Goal: Information Seeking & Learning: Check status

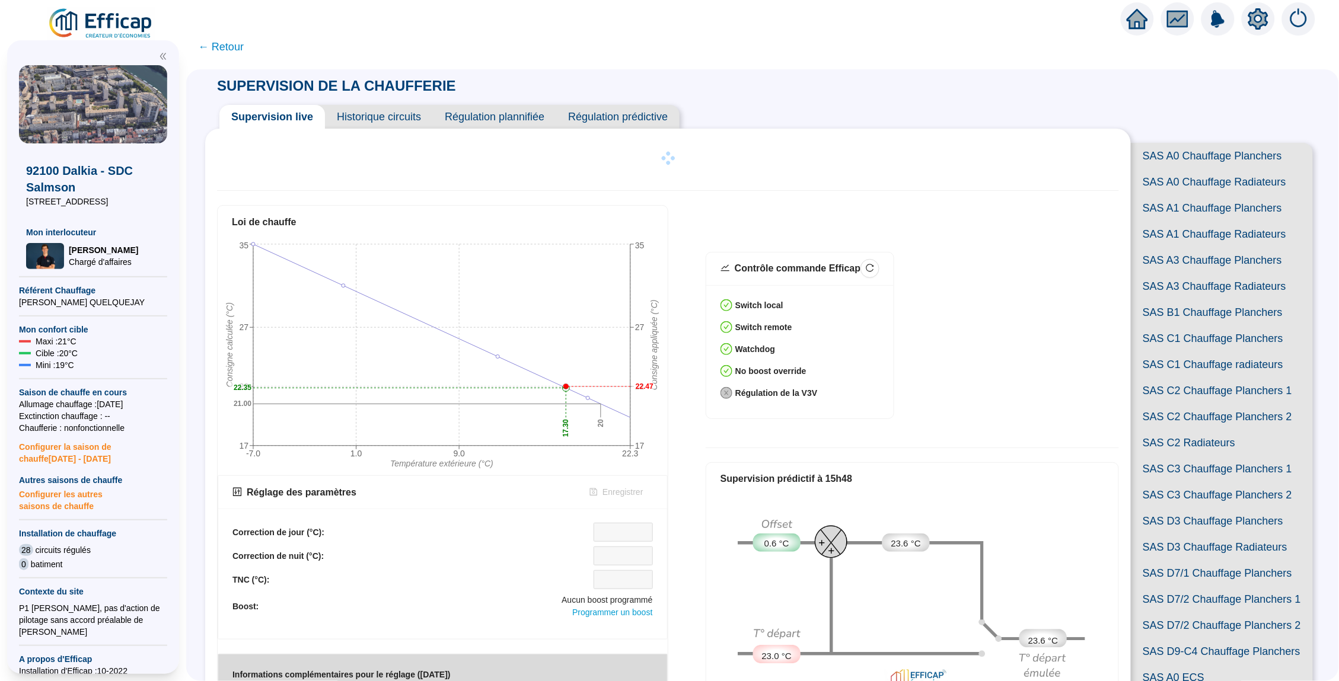
click at [221, 46] on span "← Retour" at bounding box center [221, 47] width 46 height 17
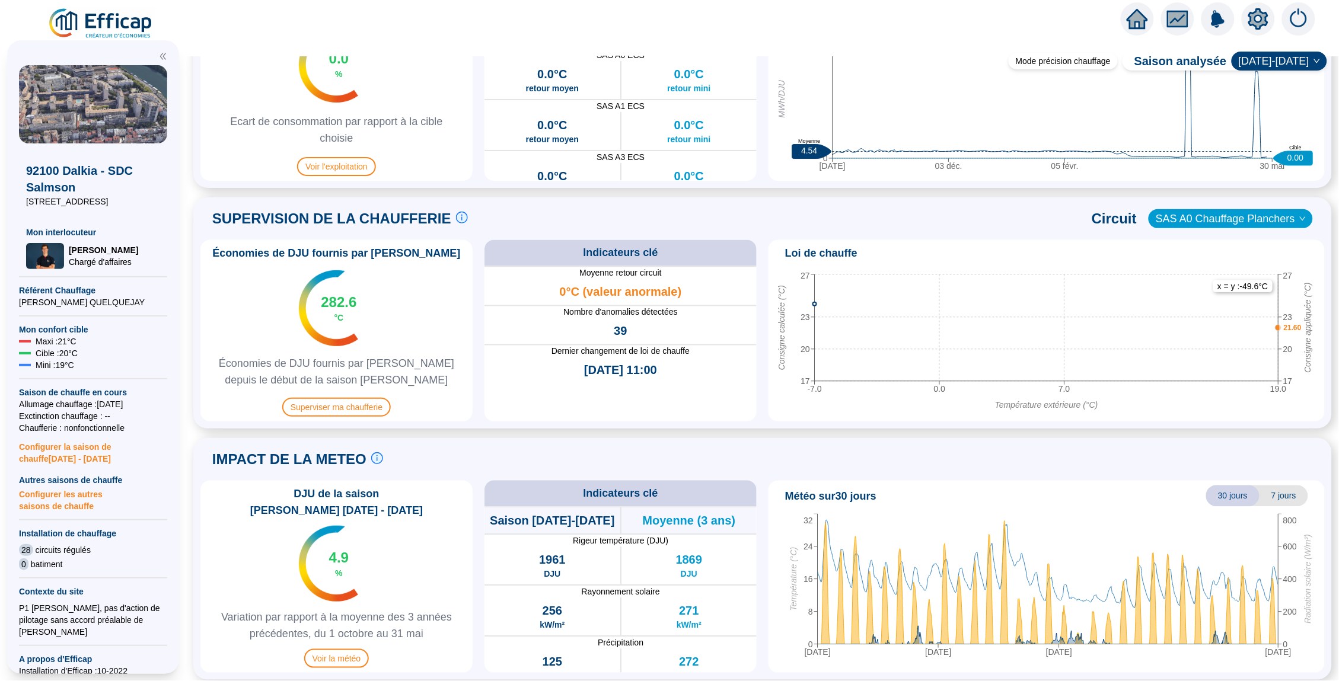
scroll to position [657, 0]
click at [336, 406] on span "Superviser ma chaufferie" at bounding box center [336, 408] width 108 height 19
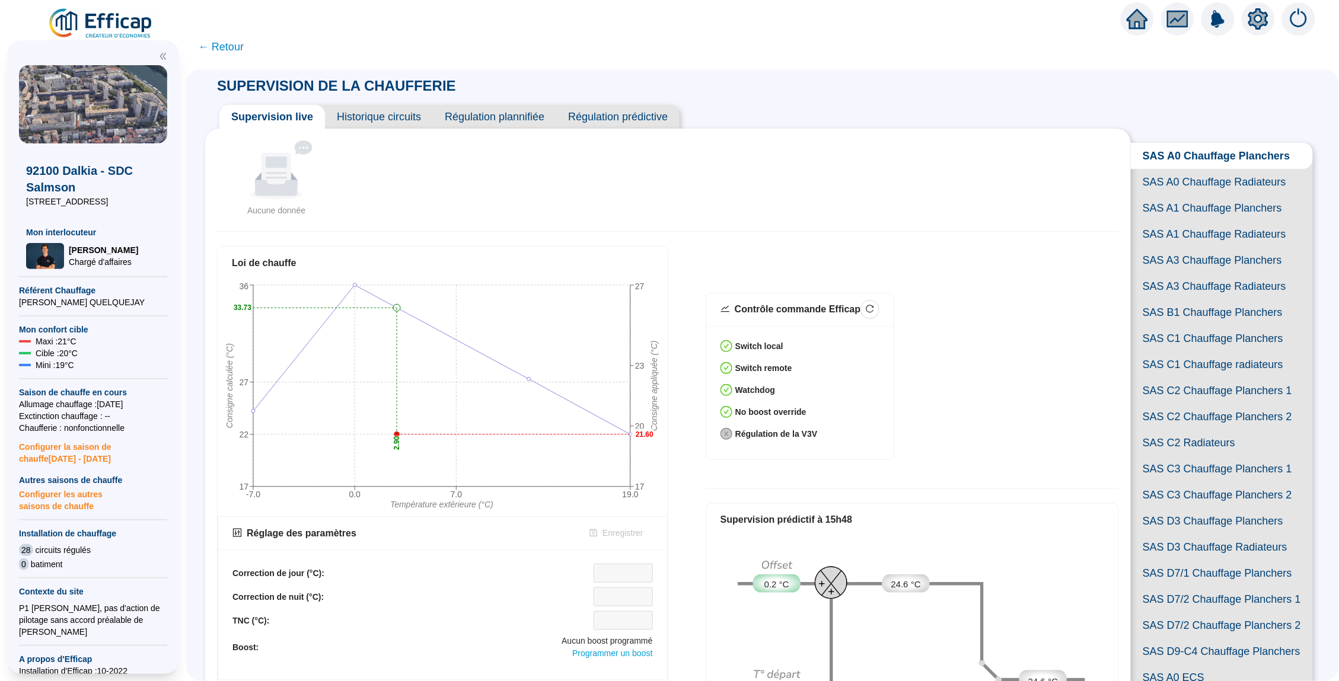
click at [382, 117] on span "Historique circuits" at bounding box center [379, 117] width 108 height 24
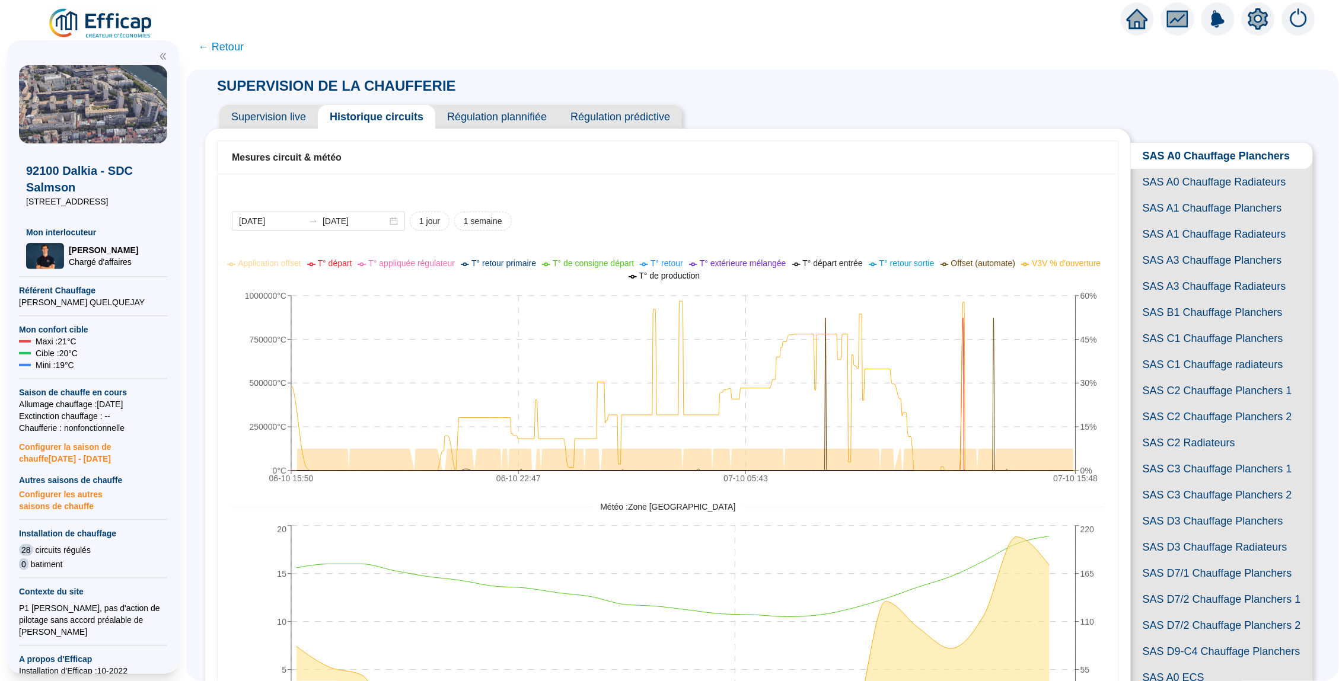
click at [1197, 210] on span "SAS A1 Chauffage Planchers" at bounding box center [1222, 208] width 182 height 26
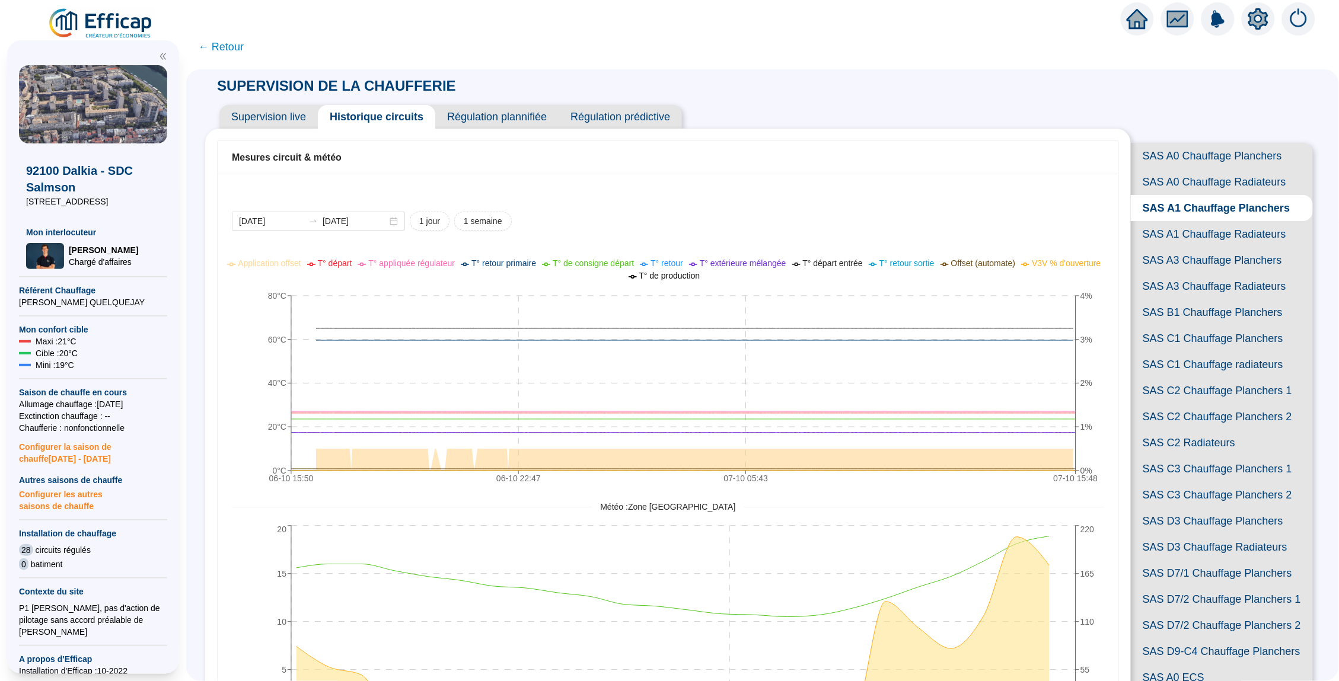
click at [1196, 235] on span "SAS A1 Chauffage Radiateurs" at bounding box center [1222, 234] width 182 height 26
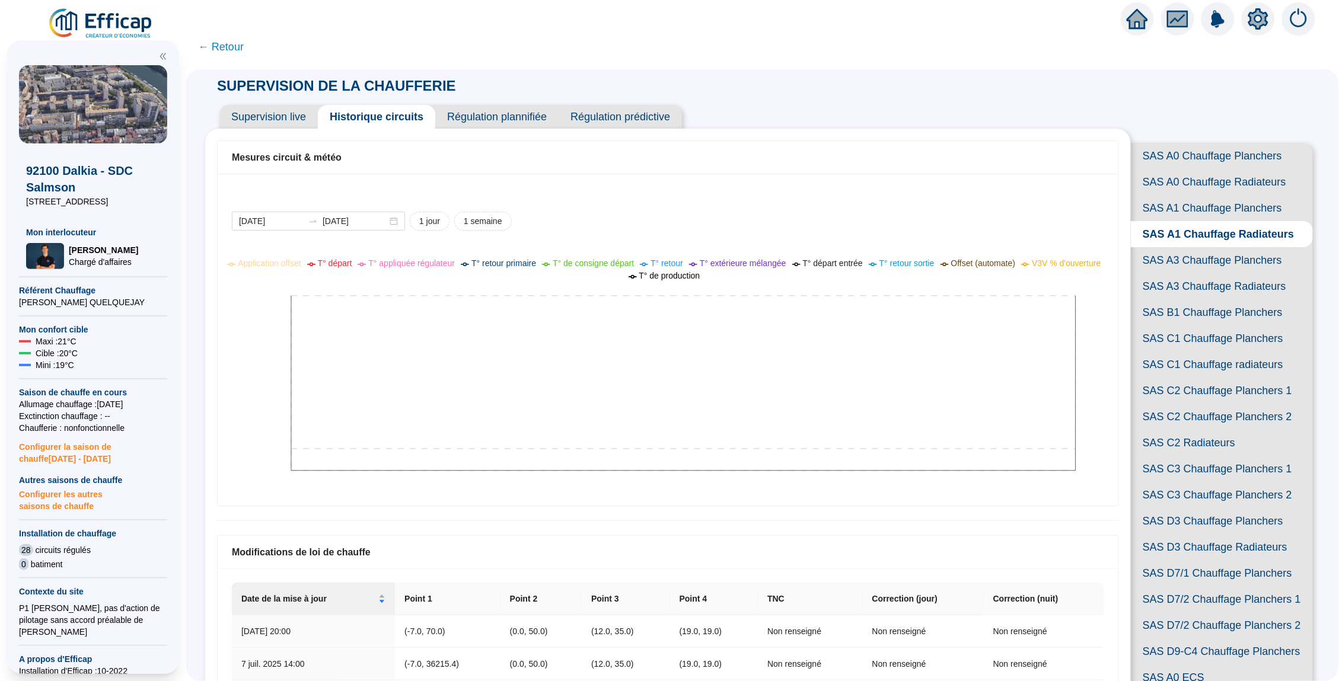
click at [1207, 286] on span "SAS A3 Chauffage Radiateurs" at bounding box center [1222, 286] width 182 height 26
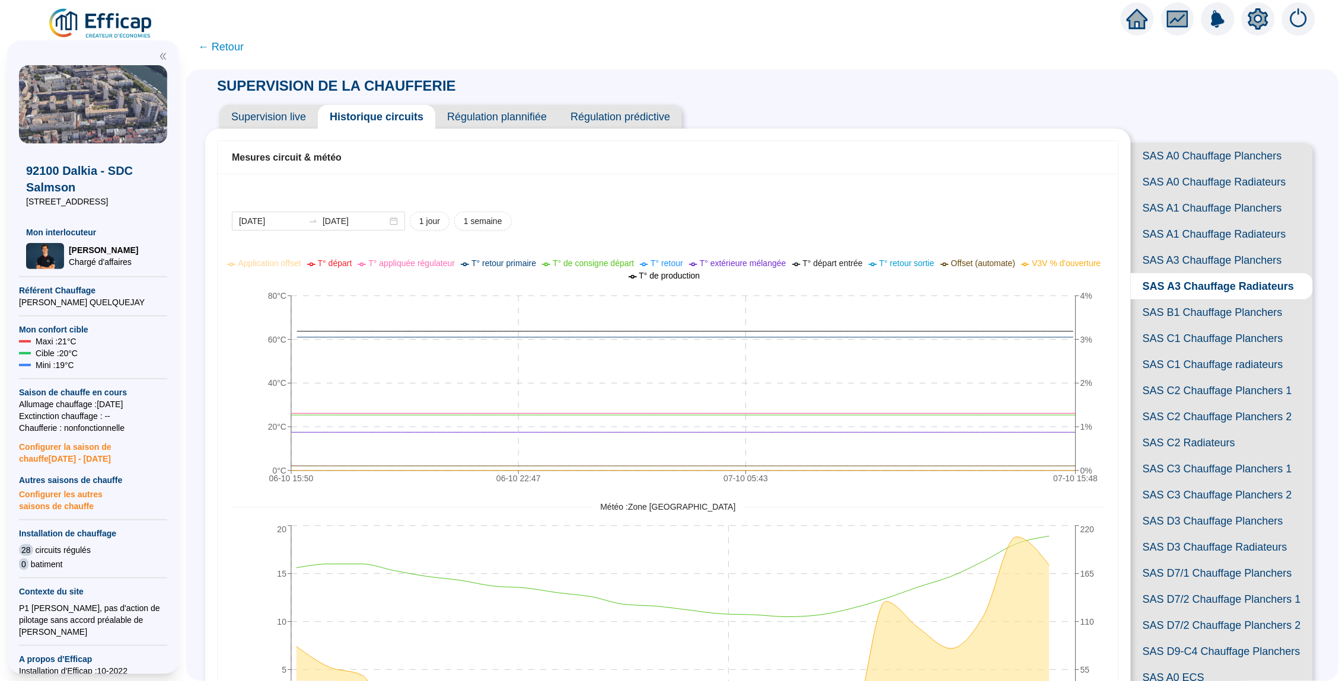
click at [1195, 311] on span "SAS B1 Chauffage Planchers" at bounding box center [1222, 312] width 182 height 26
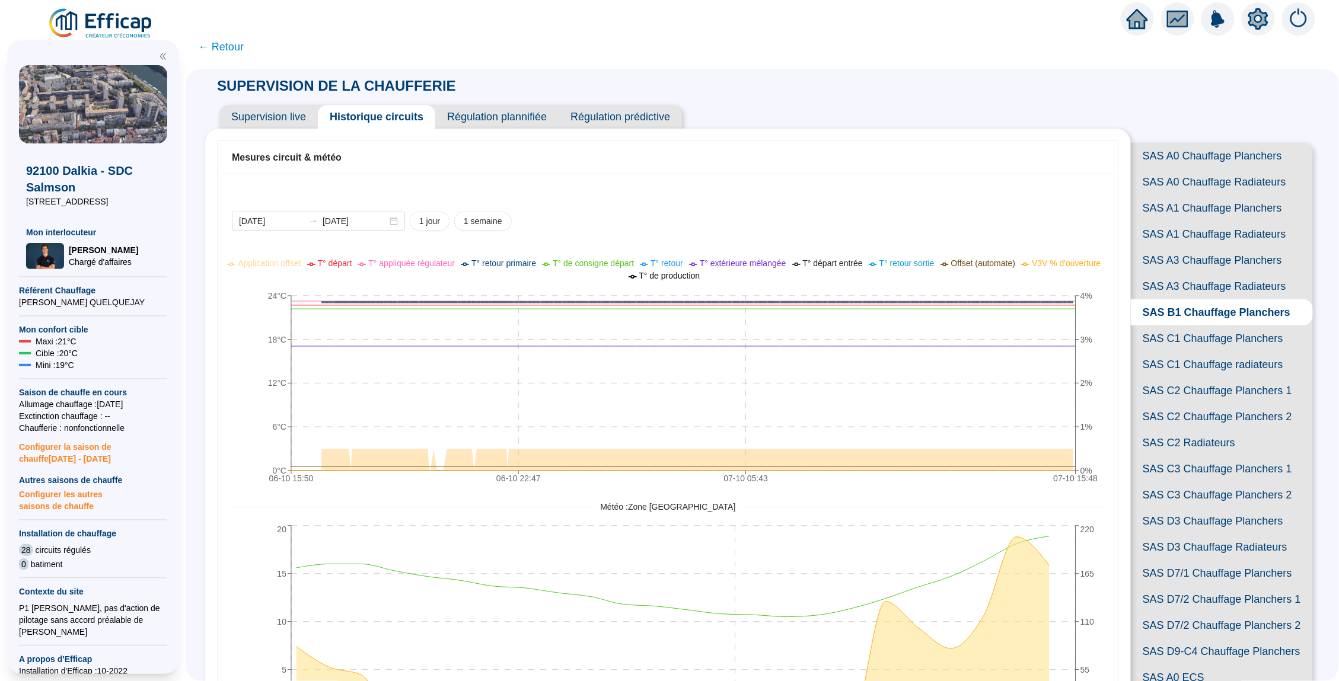
click at [1202, 353] on span "SAS C1 Chauffage radiateurs" at bounding box center [1222, 365] width 182 height 26
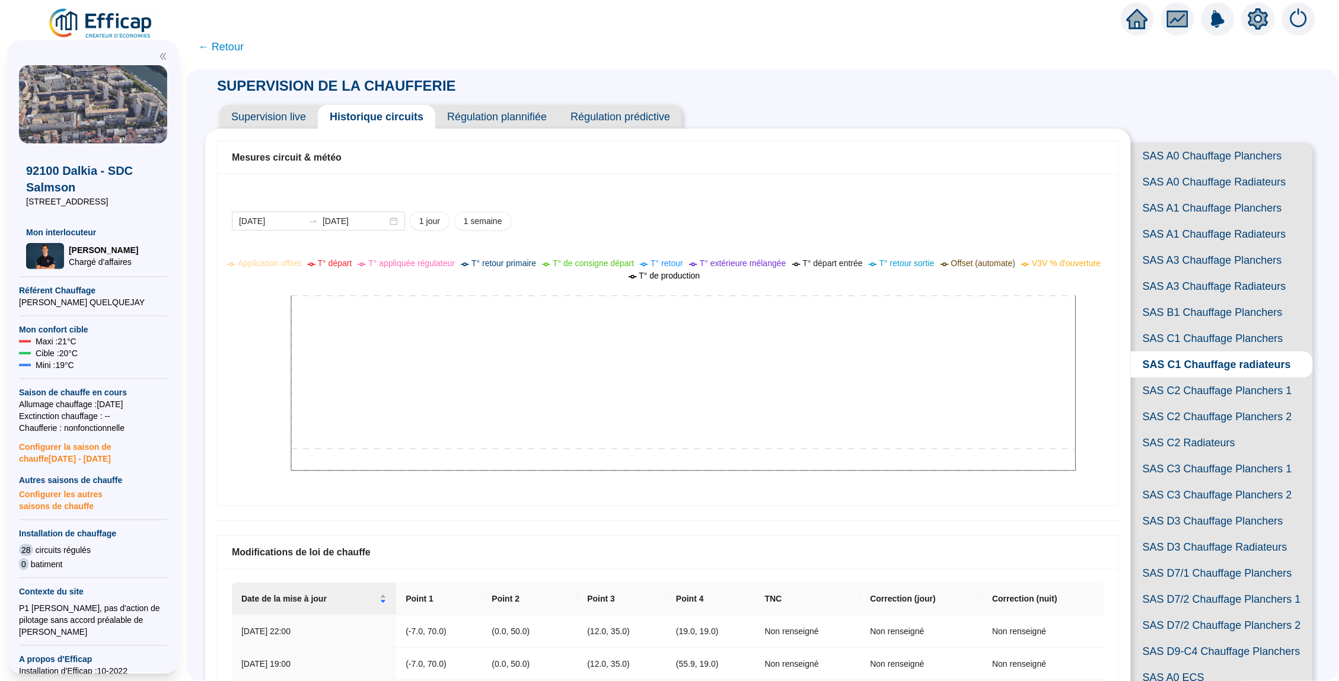
click at [1218, 382] on span "SAS C2 Chauffage Planchers 1" at bounding box center [1222, 391] width 182 height 26
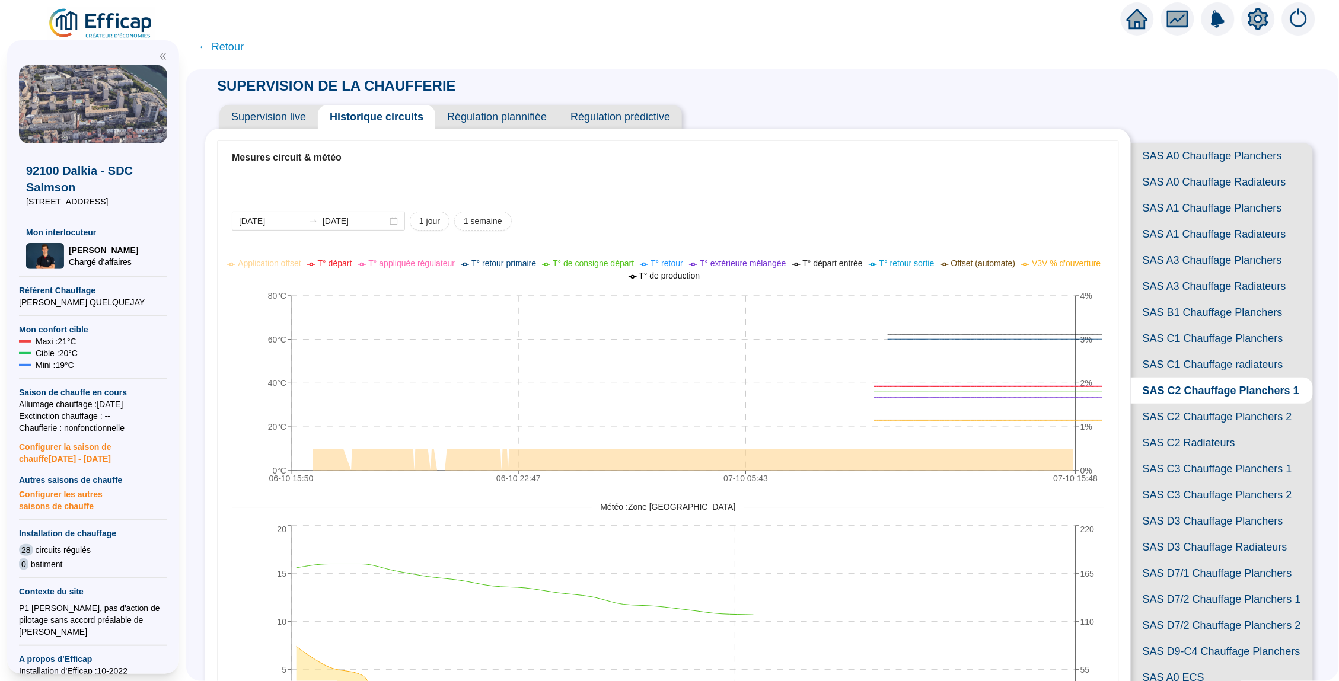
click at [1214, 414] on span "SAS C2 Chauffage Planchers 2" at bounding box center [1222, 417] width 182 height 26
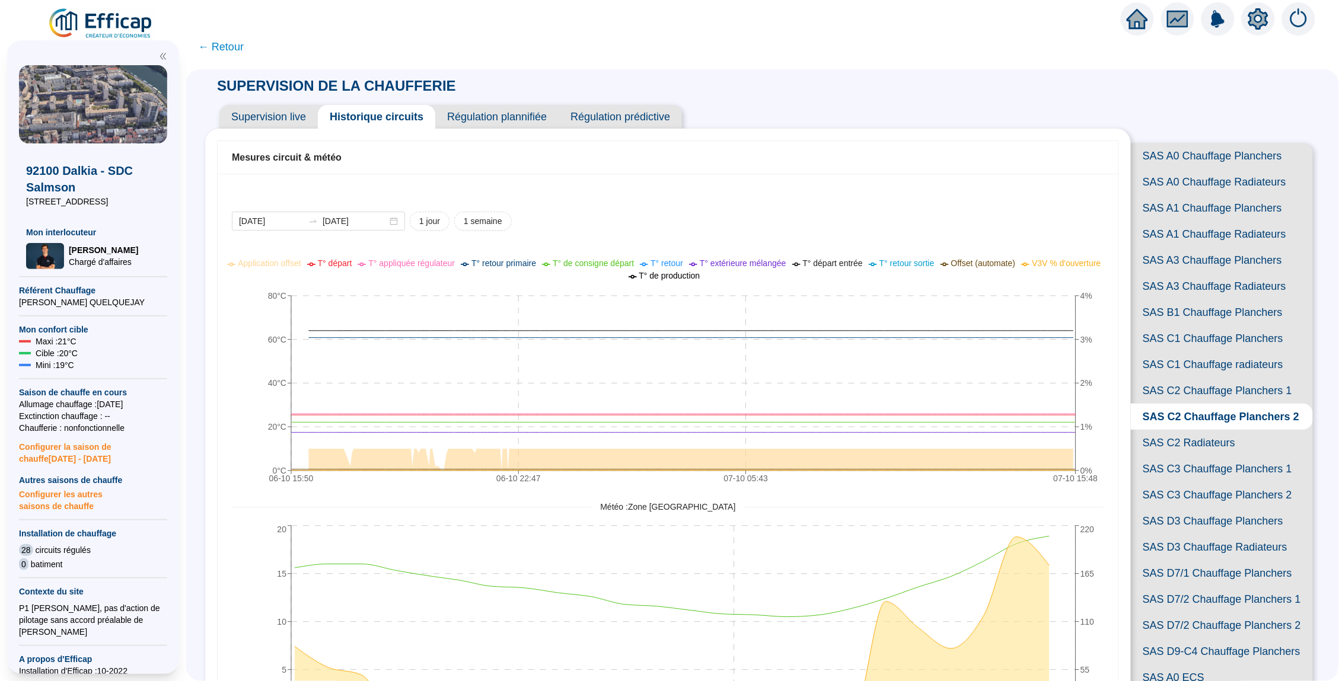
click at [1144, 28] on icon "home" at bounding box center [1136, 19] width 21 height 20
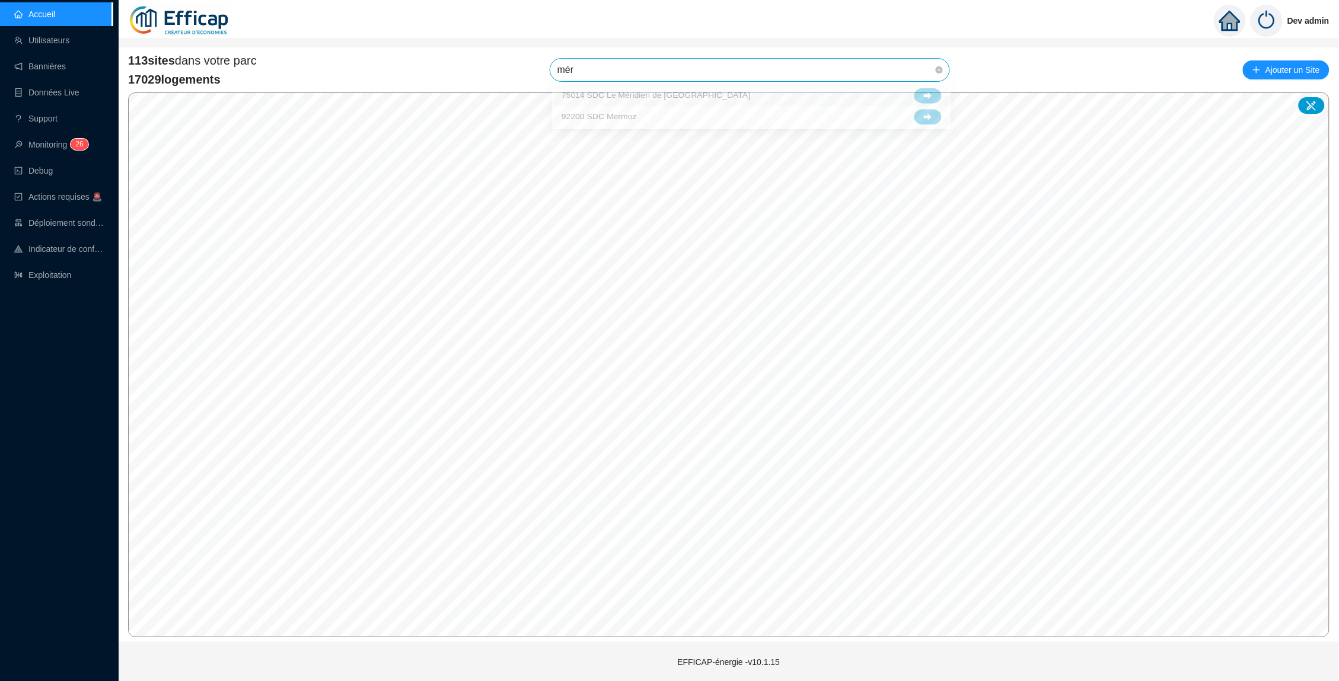
type input "méri"
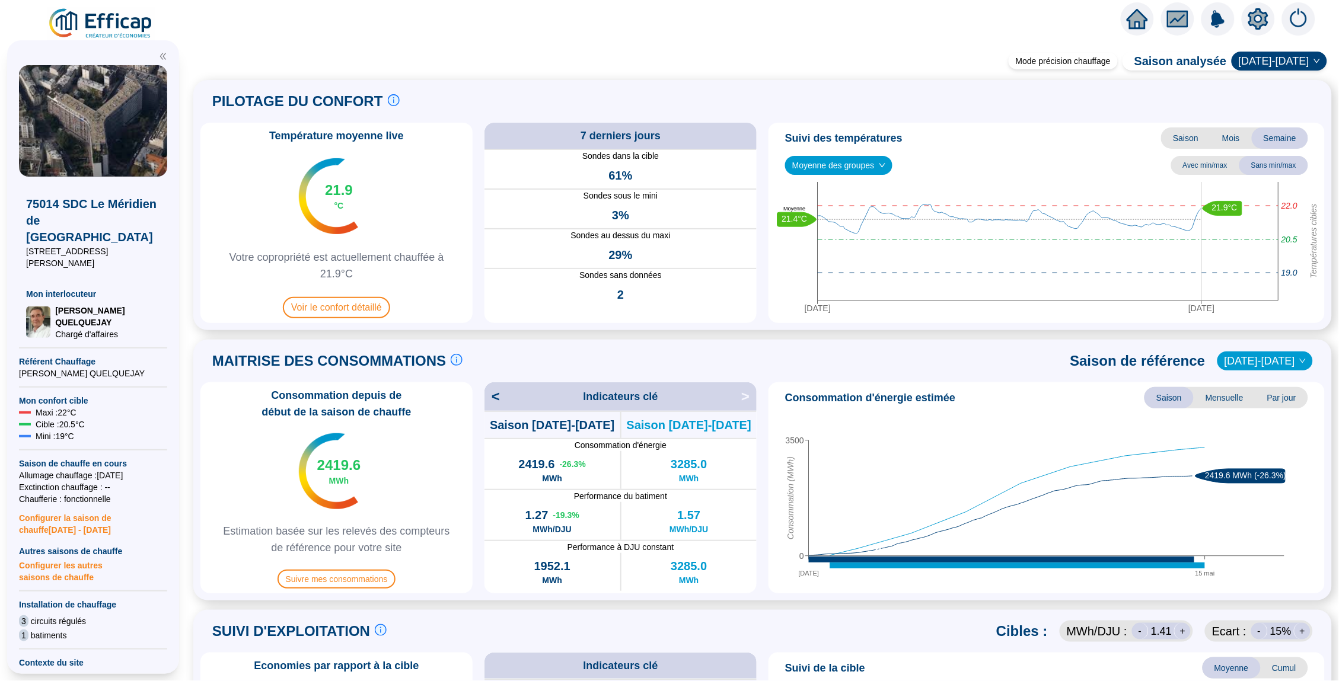
click at [1135, 16] on icon "home" at bounding box center [1136, 19] width 21 height 17
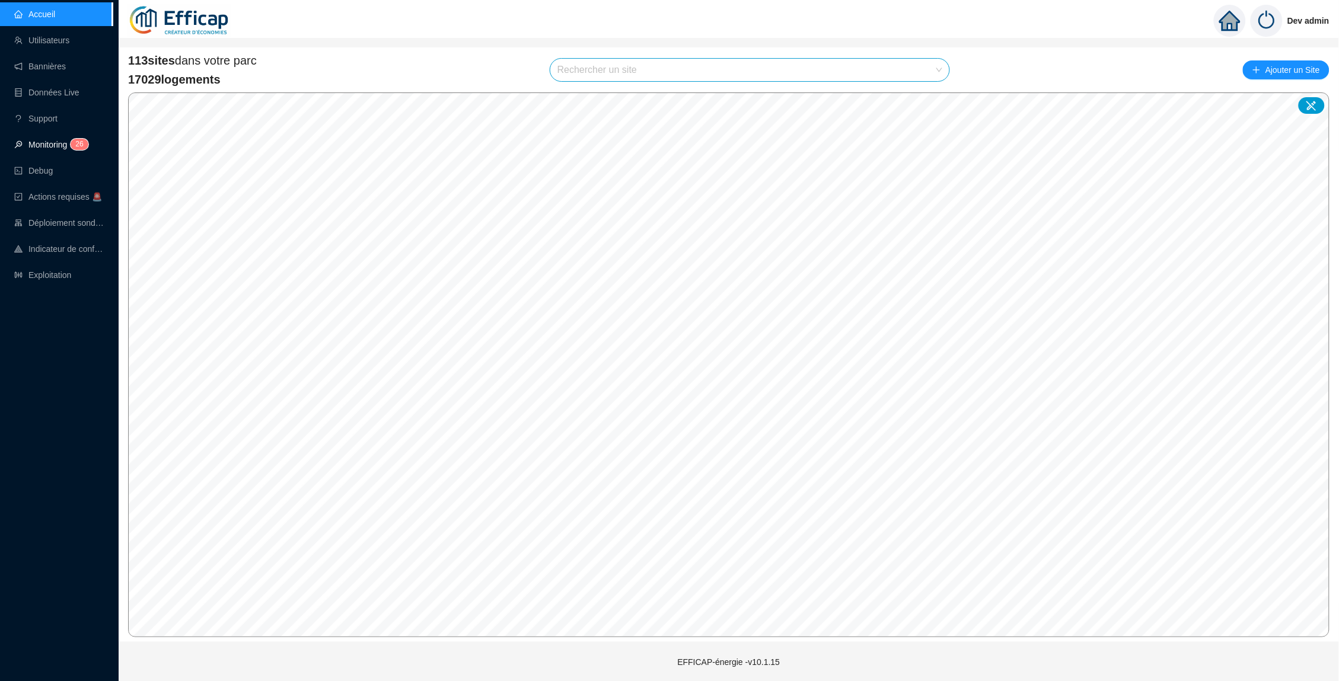
click at [34, 145] on link "Monitoring 2 6" at bounding box center [49, 144] width 71 height 9
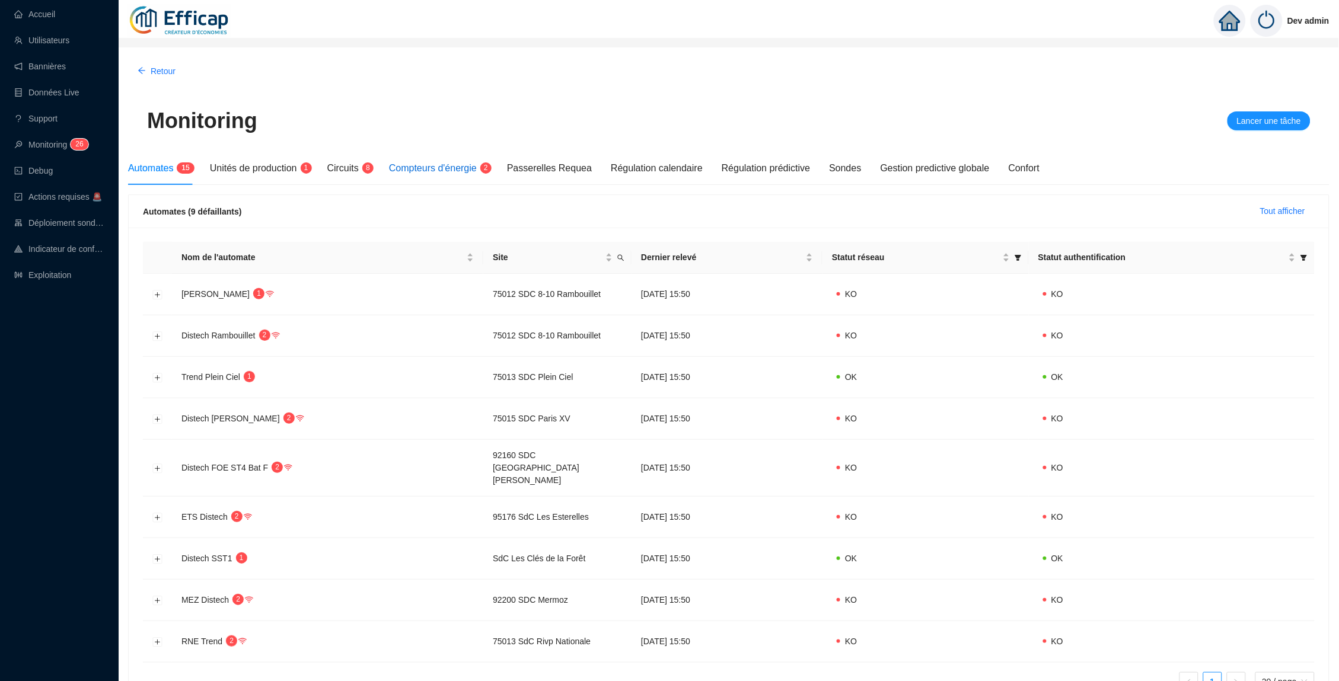
click at [455, 170] on span "Compteurs d'énergie" at bounding box center [433, 168] width 88 height 10
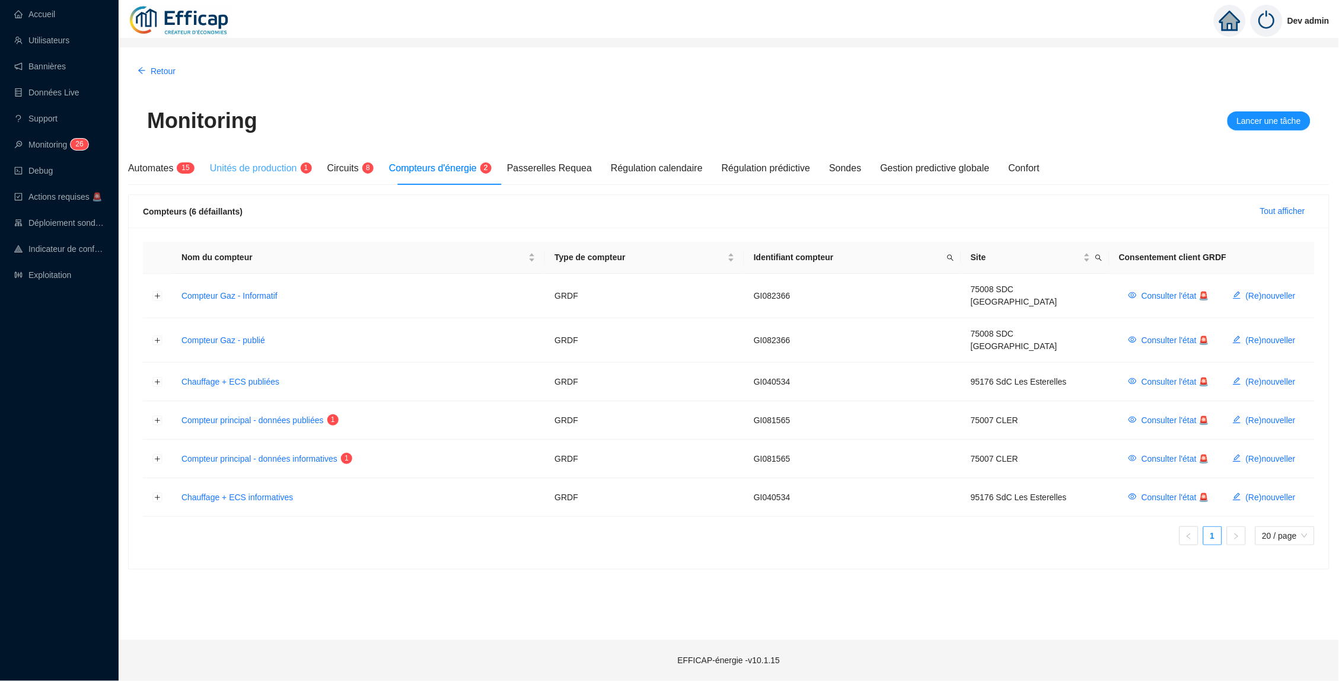
click at [252, 159] on div "Unités de production 1" at bounding box center [259, 168] width 98 height 33
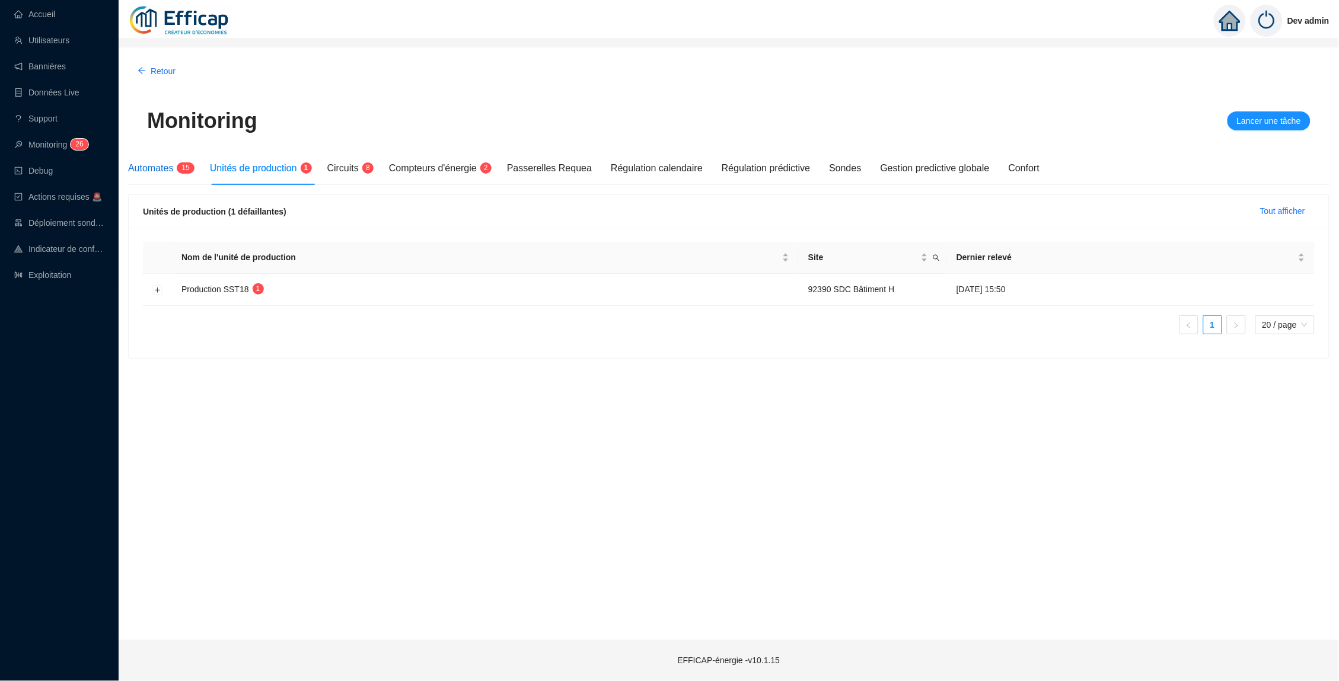
click at [140, 172] on span "Automates" at bounding box center [150, 168] width 45 height 10
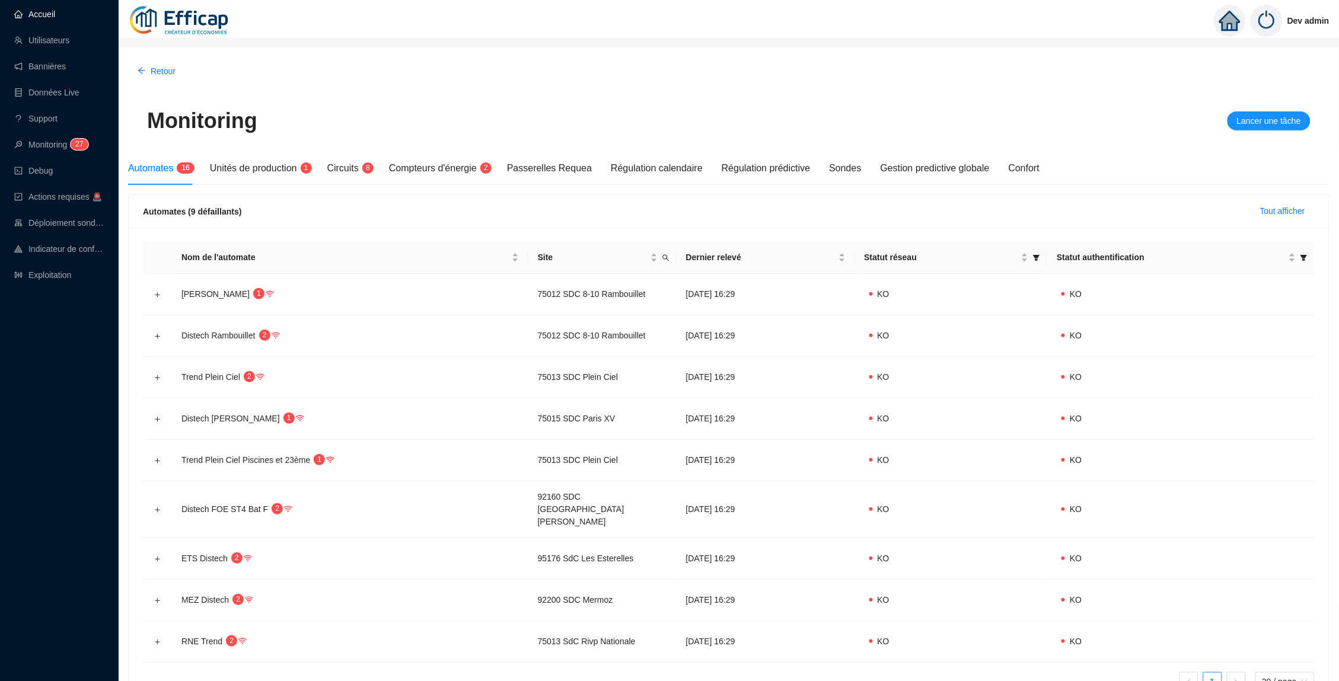
click at [55, 19] on link "Accueil" at bounding box center [34, 13] width 41 height 9
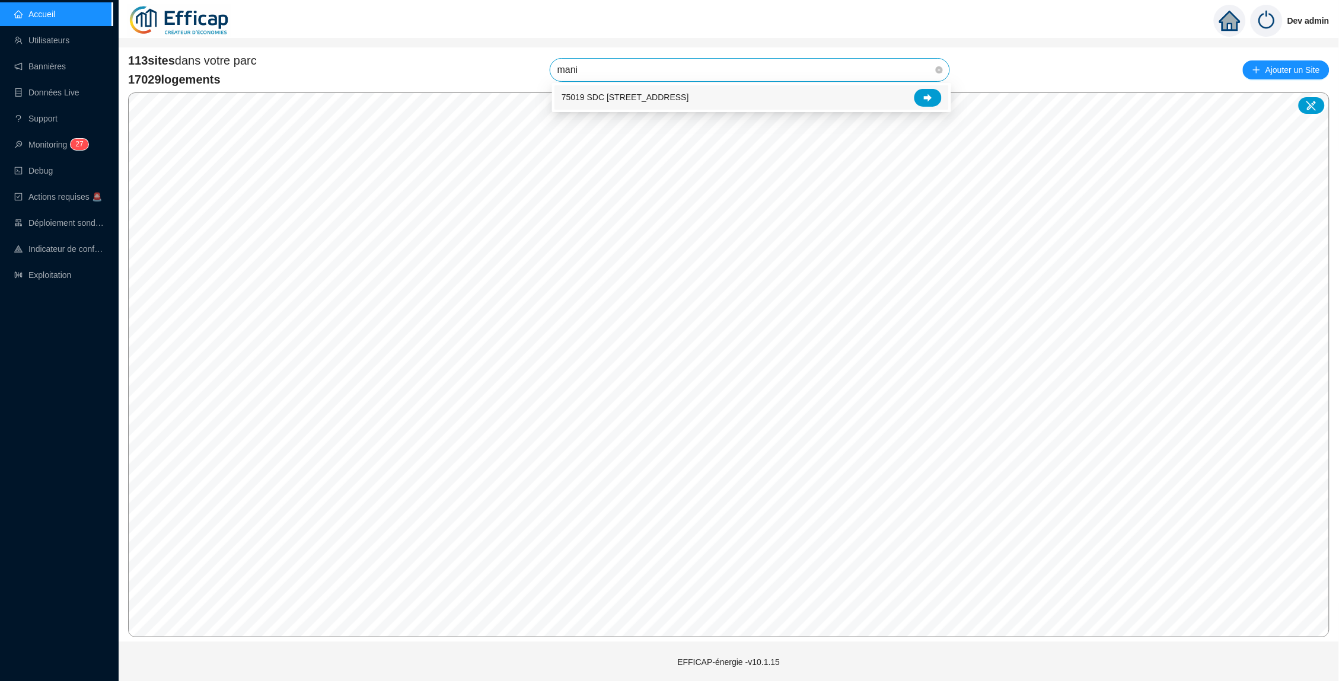
type input "manin"
click at [921, 101] on div at bounding box center [927, 98] width 27 height 18
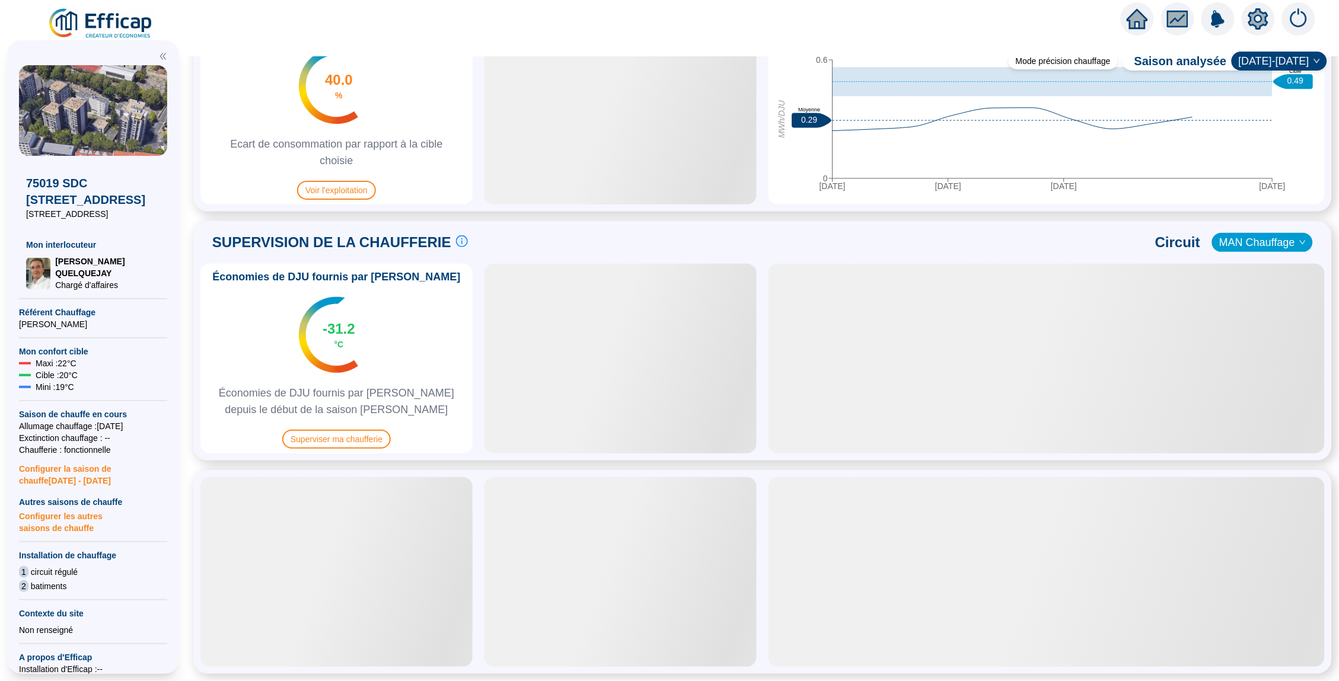
scroll to position [637, 0]
click at [354, 448] on span "Superviser ma chaufferie" at bounding box center [336, 439] width 108 height 19
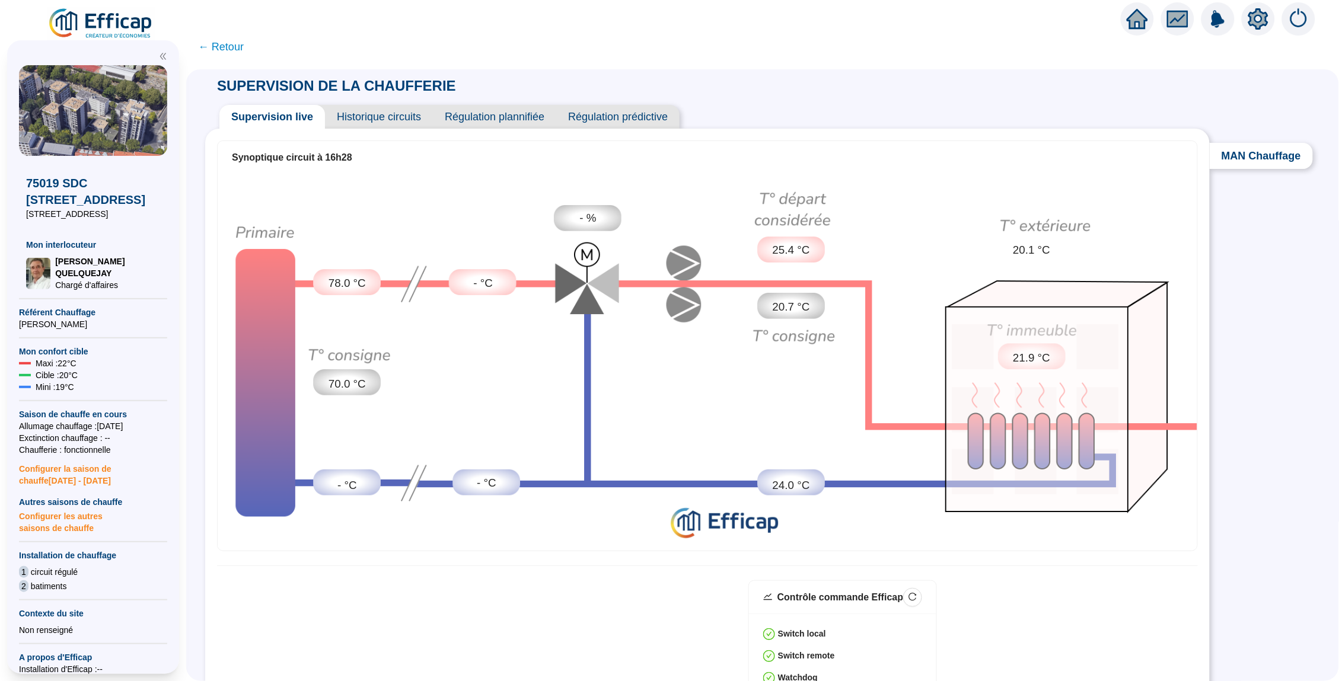
click at [376, 119] on span "Historique circuits" at bounding box center [379, 117] width 108 height 24
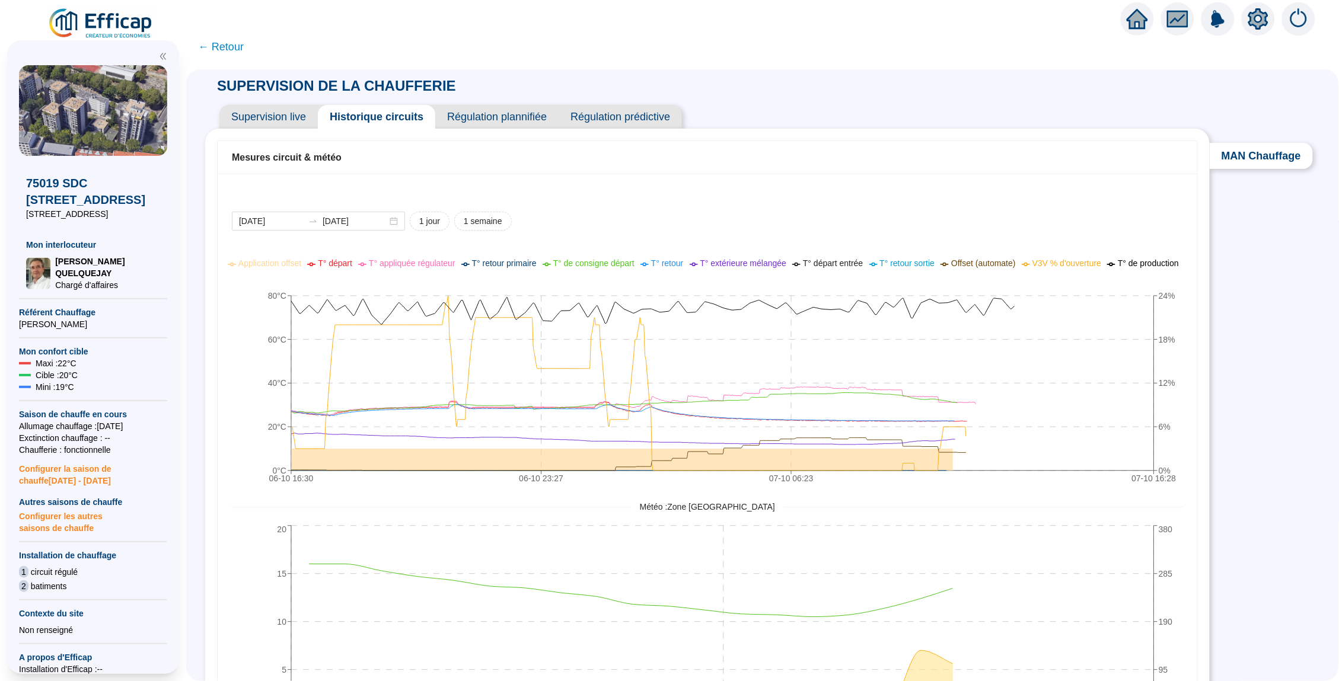
click at [267, 116] on span "Supervision live" at bounding box center [268, 117] width 98 height 24
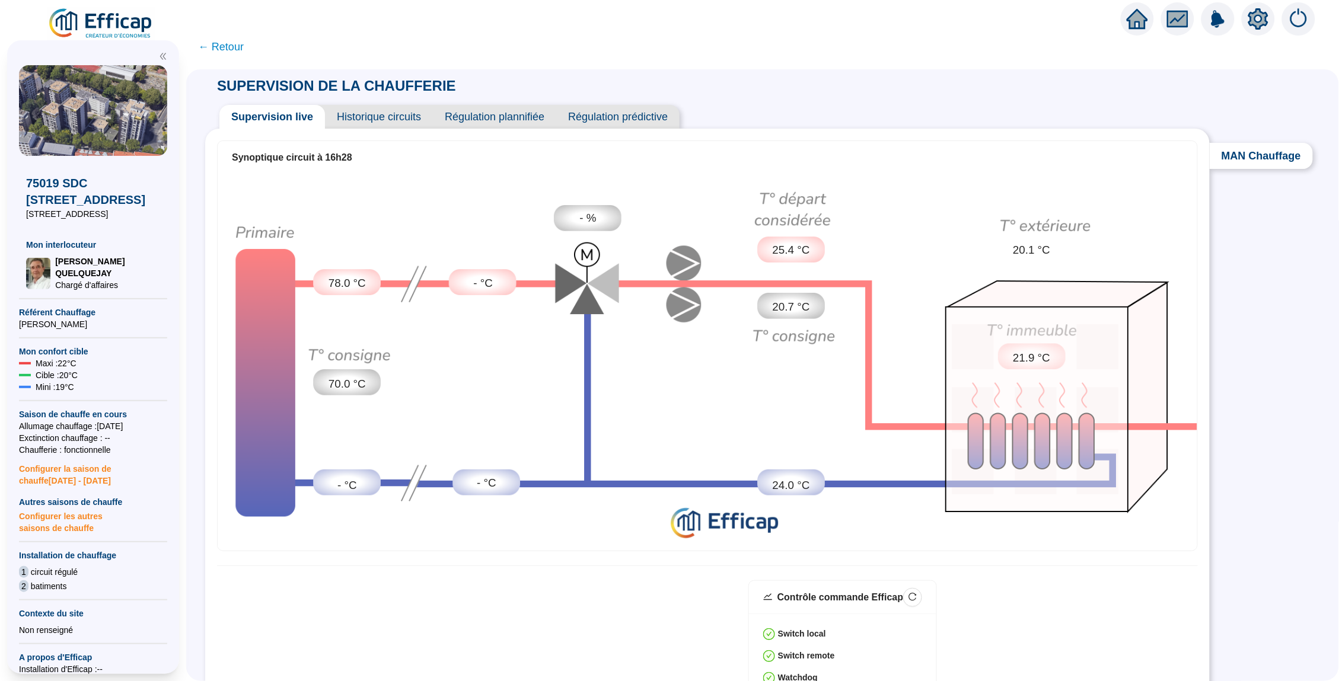
click at [223, 40] on span "← Retour" at bounding box center [221, 47] width 46 height 17
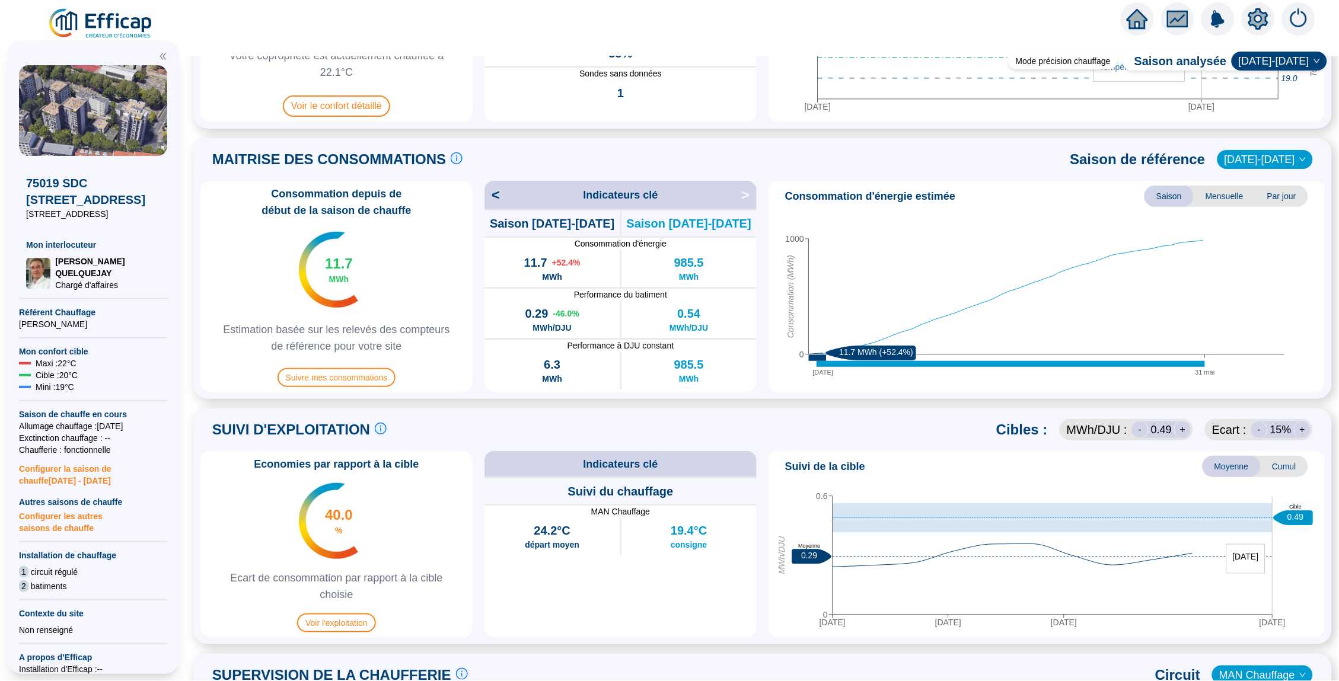
scroll to position [209, 0]
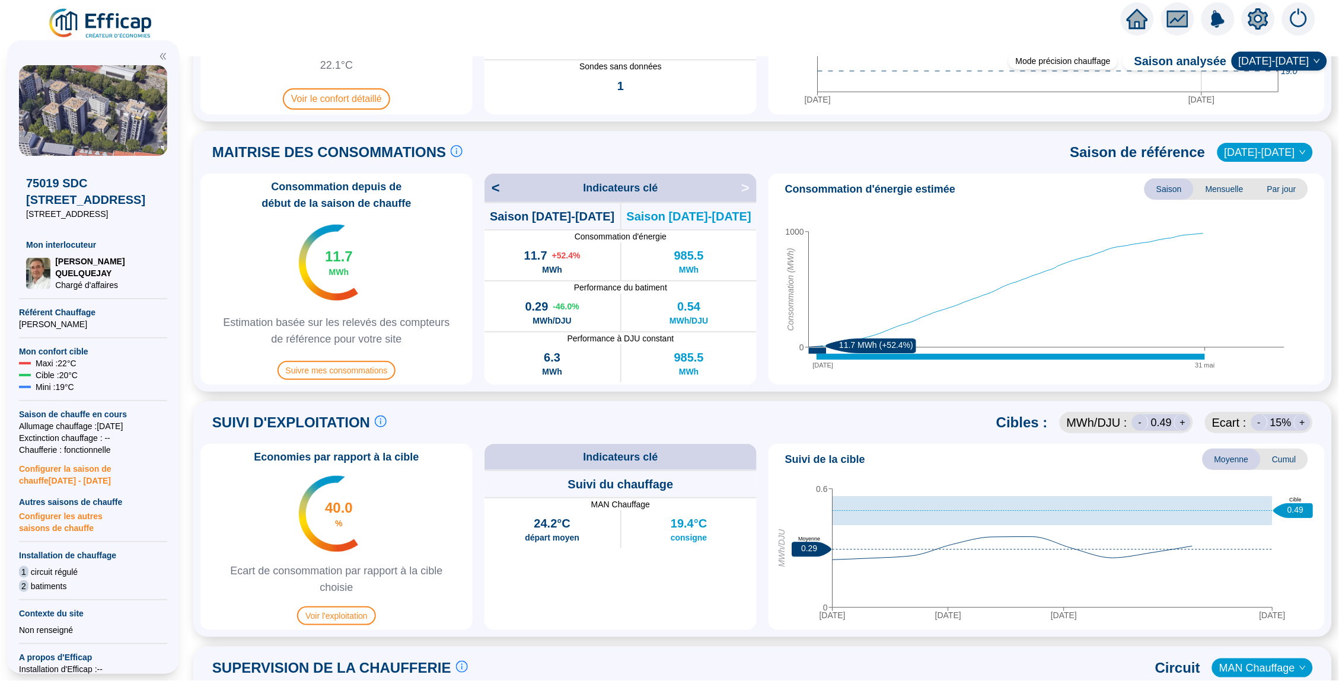
click at [1140, 19] on icon "home" at bounding box center [1136, 19] width 21 height 17
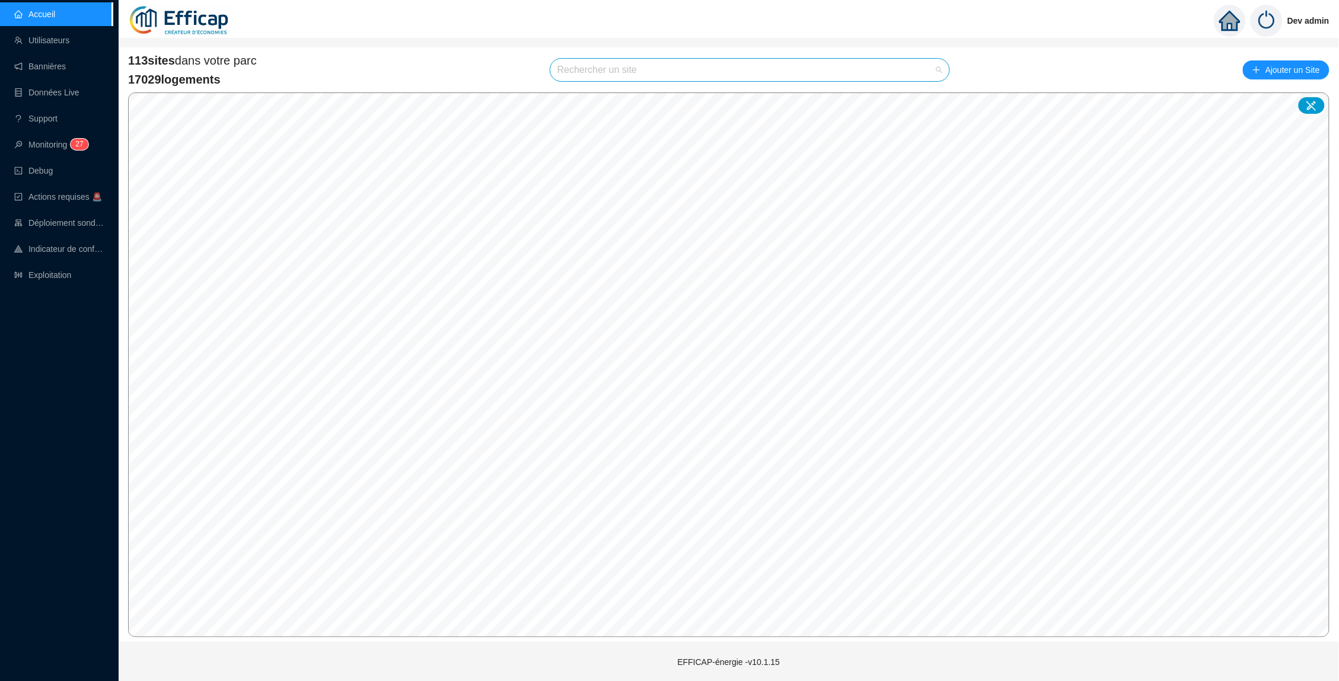
click at [631, 71] on input "search" at bounding box center [744, 70] width 374 height 23
type input "presi"
click at [920, 101] on div at bounding box center [927, 98] width 27 height 18
